Goal: Task Accomplishment & Management: Complete application form

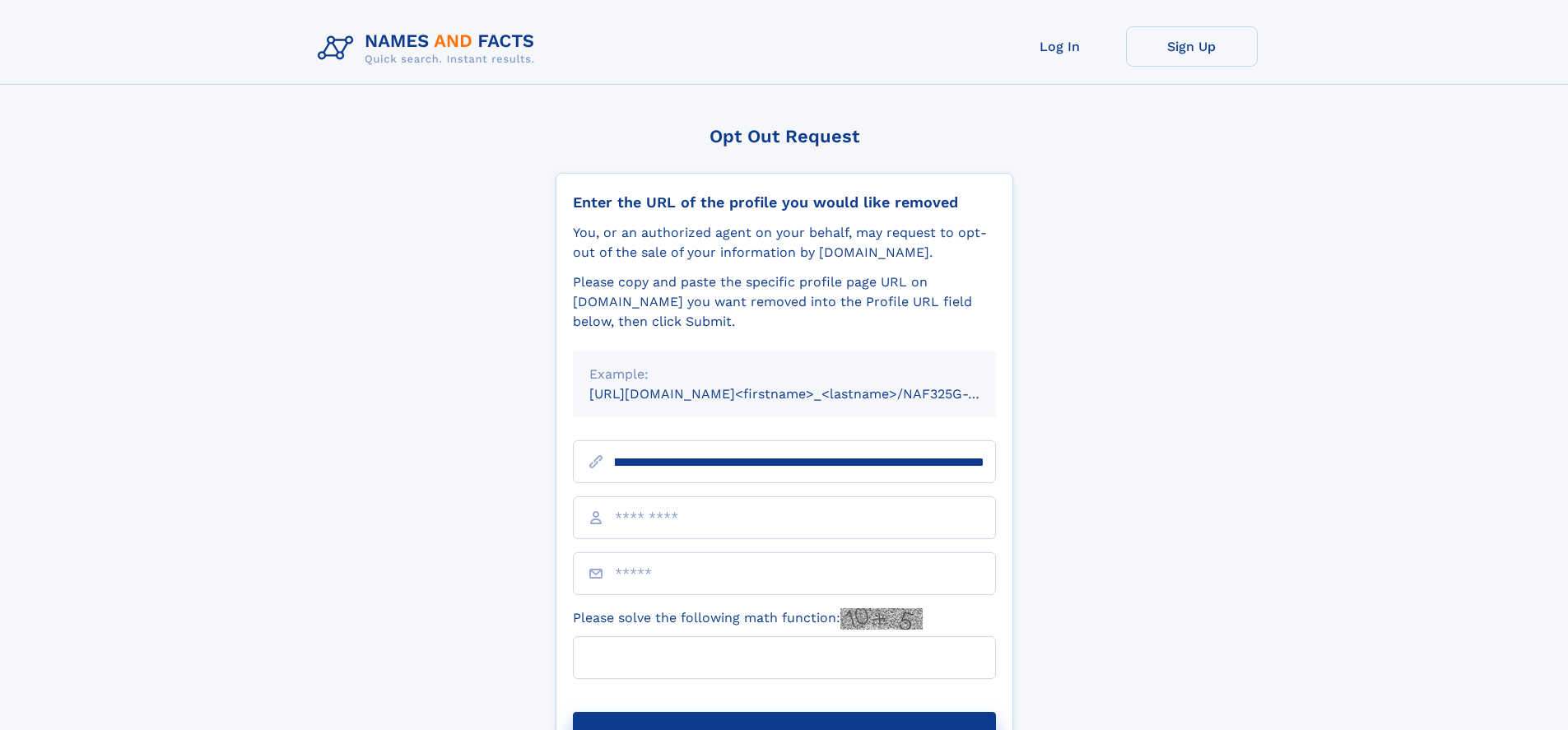
scroll to position [0, 173]
type input "**********"
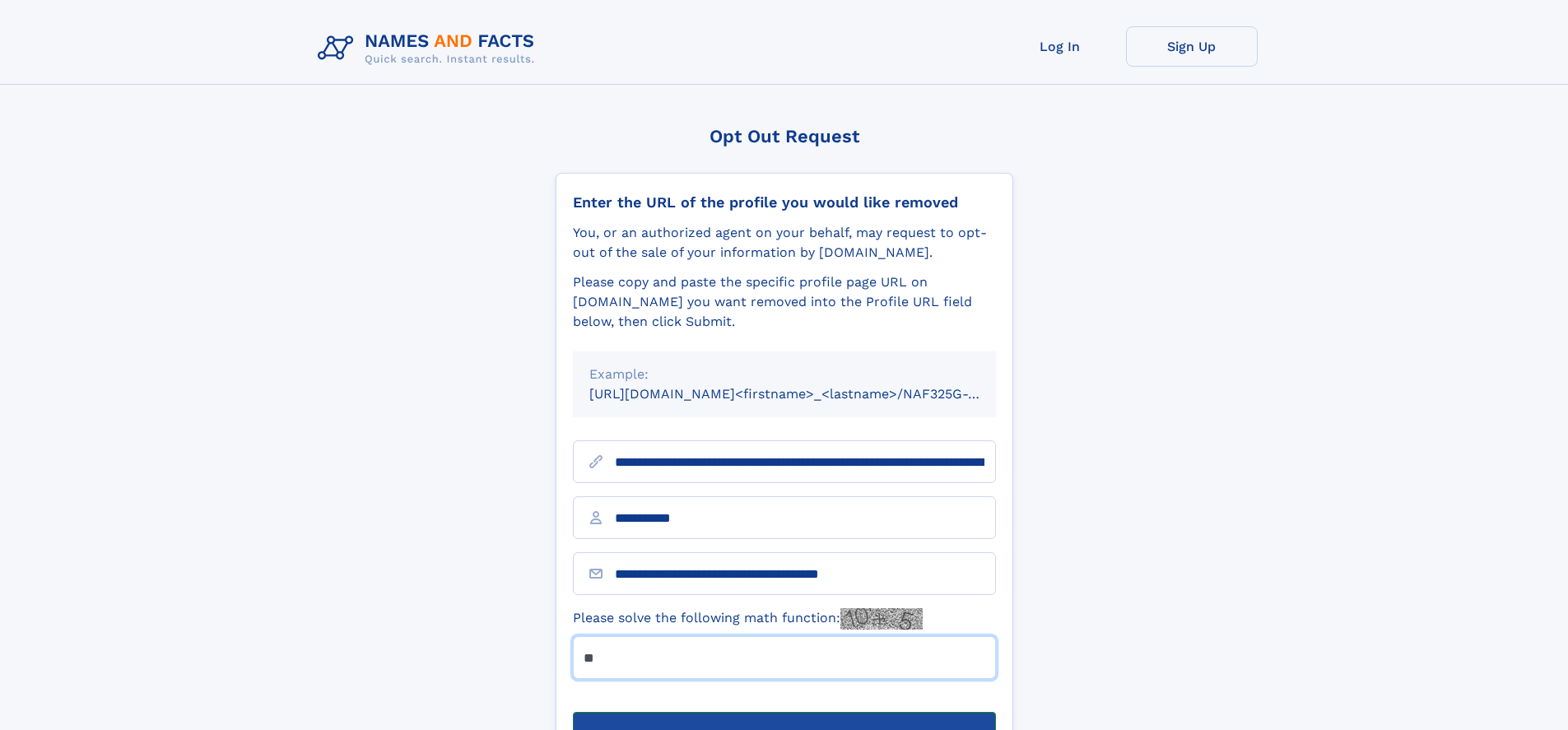
type input "**"
click at [784, 712] on button "Submit Opt Out Request" at bounding box center [784, 738] width 423 height 53
